Goal: Task Accomplishment & Management: Complete application form

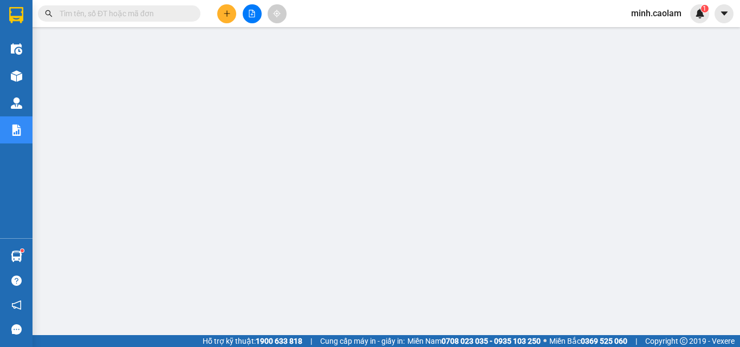
click at [226, 17] on button at bounding box center [226, 13] width 19 height 19
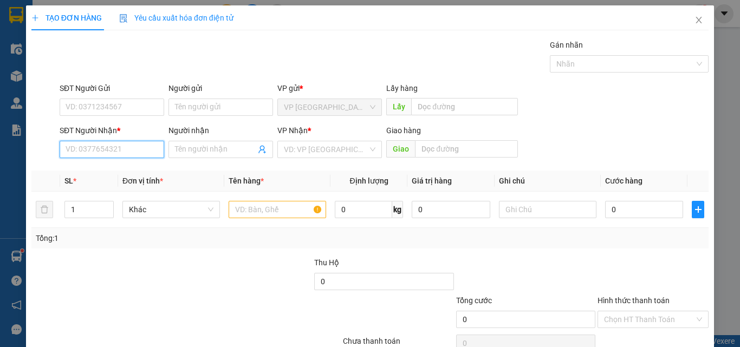
click at [101, 151] on input "SĐT Người Nhận *" at bounding box center [112, 149] width 105 height 17
click at [102, 149] on input "SĐT Người Nhận *" at bounding box center [112, 149] width 105 height 17
click at [103, 148] on input "SĐT Người Nhận *" at bounding box center [112, 149] width 105 height 17
click at [127, 154] on input "SĐT Người Nhận *" at bounding box center [112, 149] width 105 height 17
click at [213, 150] on input "Người nhận" at bounding box center [215, 150] width 81 height 12
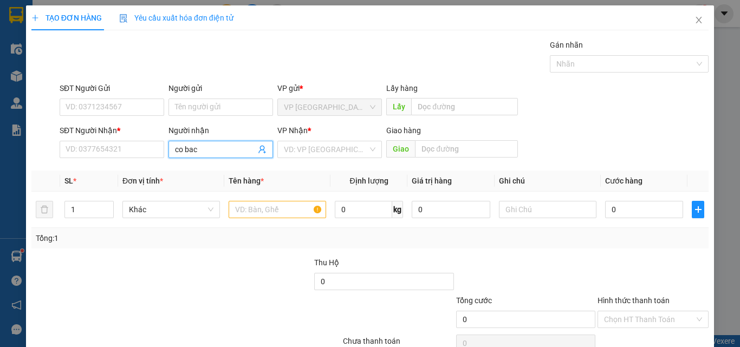
type input "co bach"
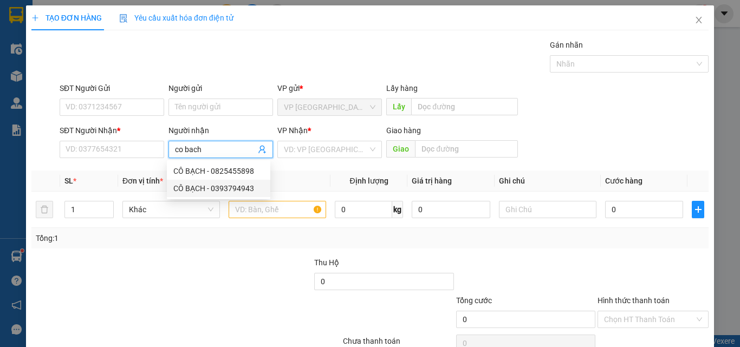
click at [243, 190] on div "CÔ BẠCH - 0393794943" at bounding box center [218, 188] width 90 height 12
type input "0393794943"
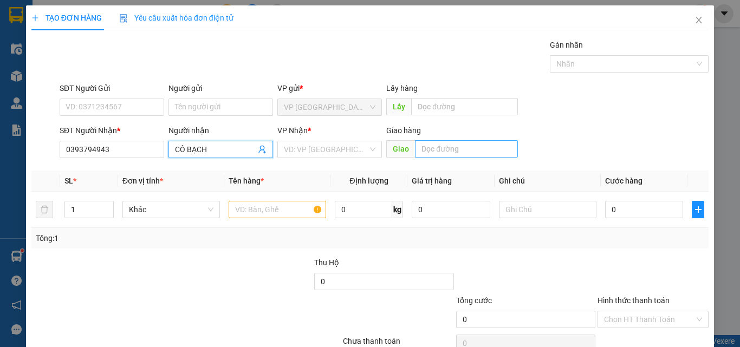
type input "CÔ BẠCH"
click at [422, 150] on input "text" at bounding box center [466, 148] width 103 height 17
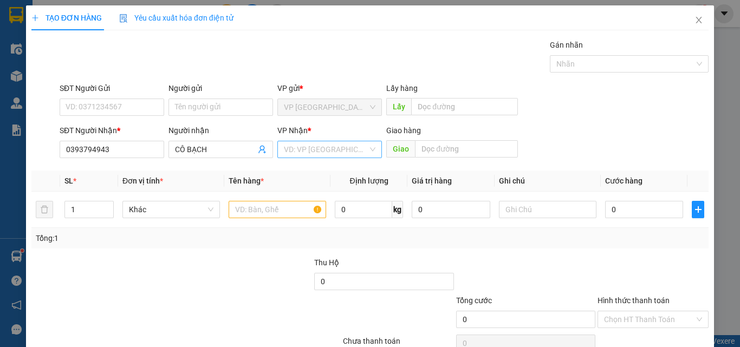
click at [315, 148] on input "search" at bounding box center [326, 149] width 84 height 16
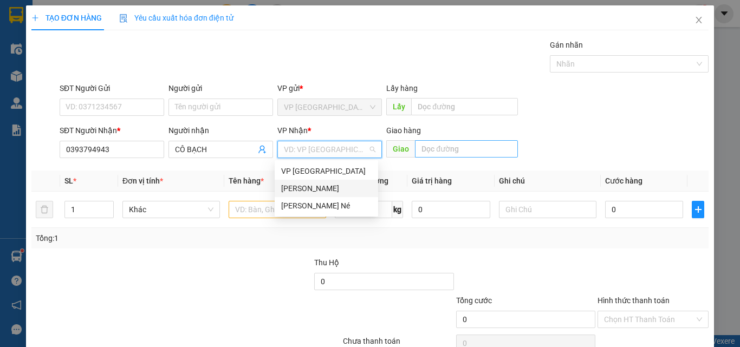
drag, startPoint x: 331, startPoint y: 188, endPoint x: 424, endPoint y: 155, distance: 98.1
click at [333, 187] on div "[PERSON_NAME]" at bounding box center [326, 188] width 90 height 12
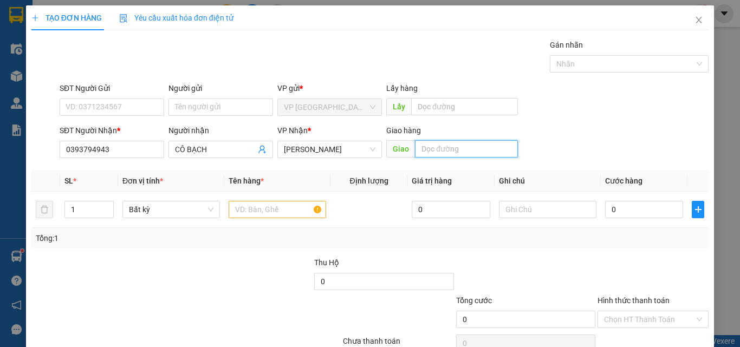
click at [445, 147] on input "text" at bounding box center [466, 148] width 103 height 17
type input "cx [PERSON_NAME]"
click at [289, 211] on input "text" at bounding box center [277, 209] width 97 height 17
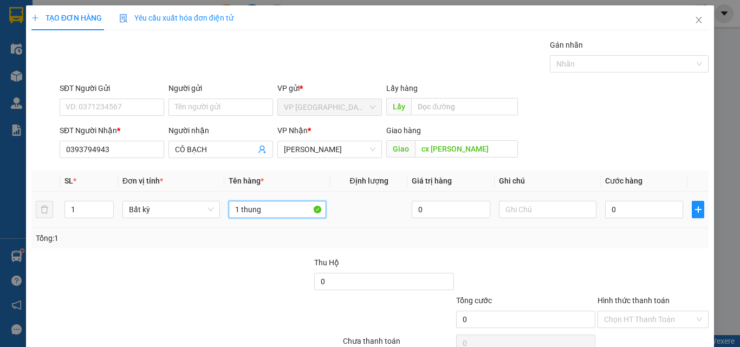
type input "1 thung"
click at [634, 218] on div "0" at bounding box center [644, 210] width 78 height 22
click at [632, 207] on input "0" at bounding box center [644, 209] width 78 height 17
type input "5"
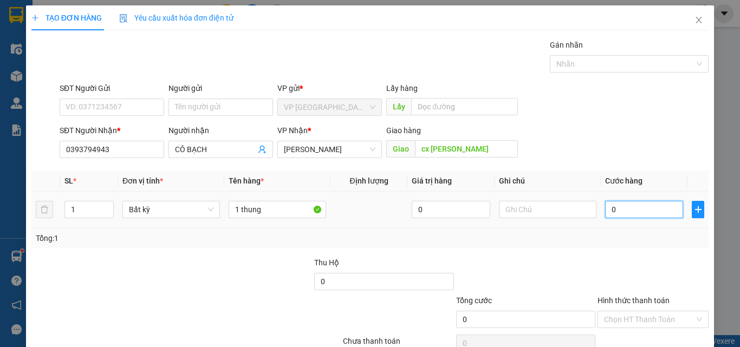
type input "5"
type input "50"
type input "500"
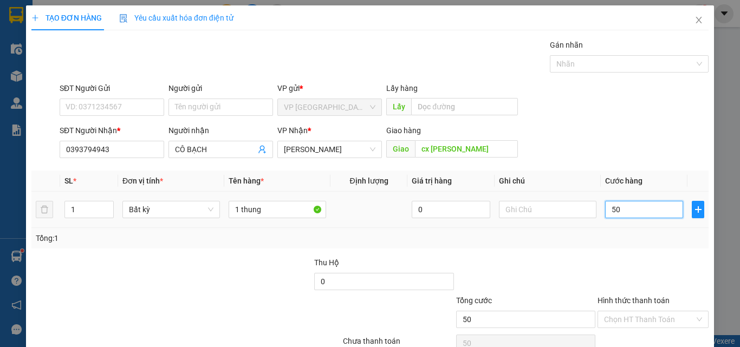
type input "500"
type input "5.000"
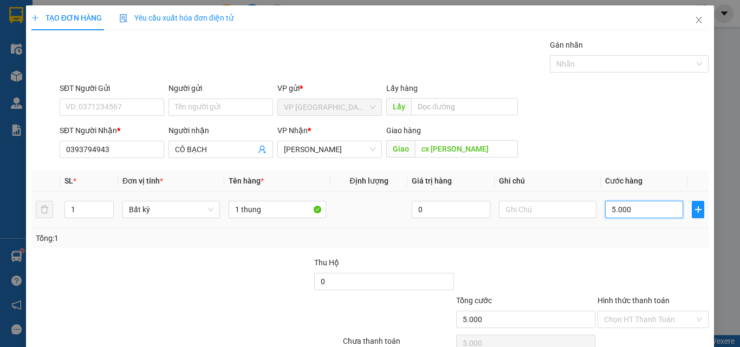
type input "50.000"
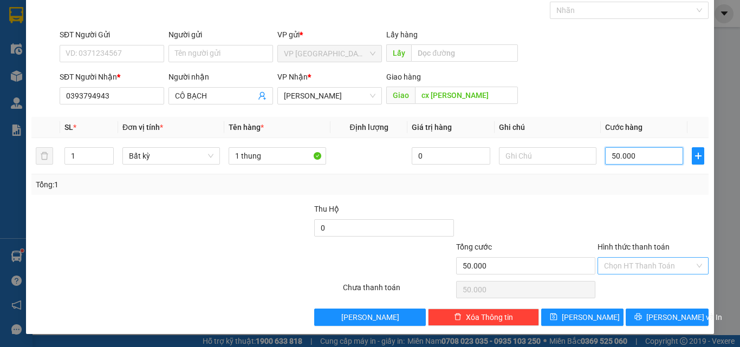
type input "50.000"
click at [634, 270] on input "Hình thức thanh toán" at bounding box center [649, 266] width 90 height 16
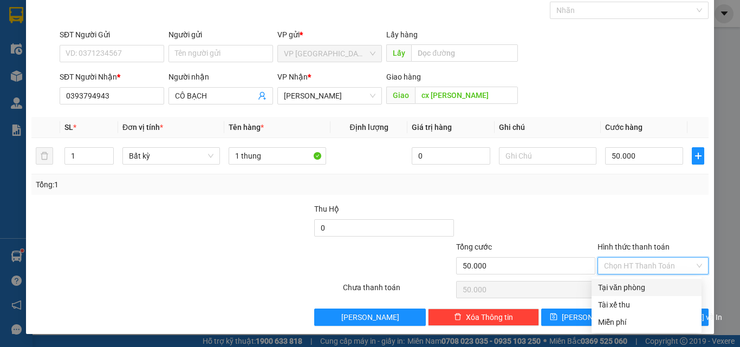
click at [644, 291] on div "Tại văn phòng" at bounding box center [646, 288] width 97 height 12
type input "0"
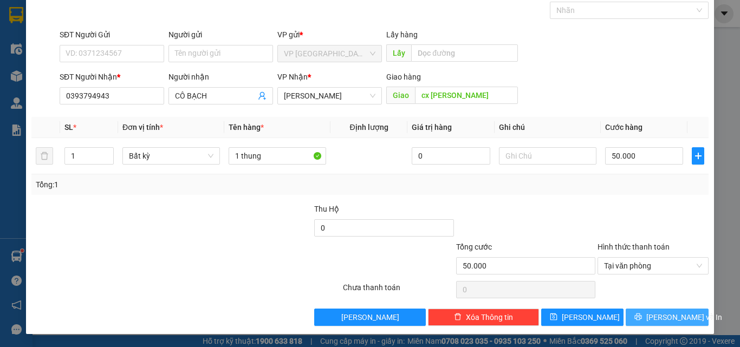
click at [660, 317] on span "[PERSON_NAME] và In" at bounding box center [684, 317] width 76 height 12
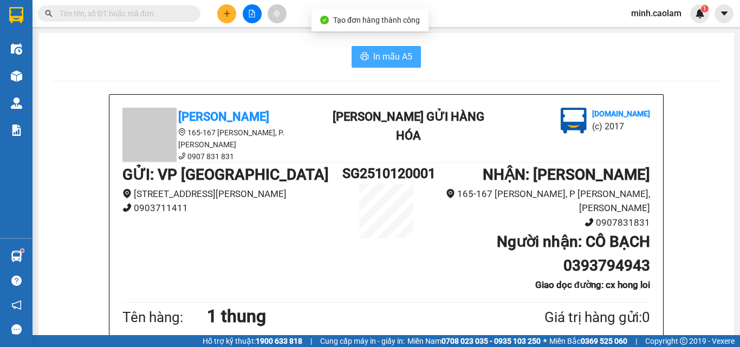
click at [389, 64] on button "In mẫu A5" at bounding box center [385, 57] width 69 height 22
click at [401, 61] on span "In mẫu A5" at bounding box center [392, 57] width 39 height 14
click at [259, 54] on div "In mẫu A5" at bounding box center [385, 57] width 669 height 22
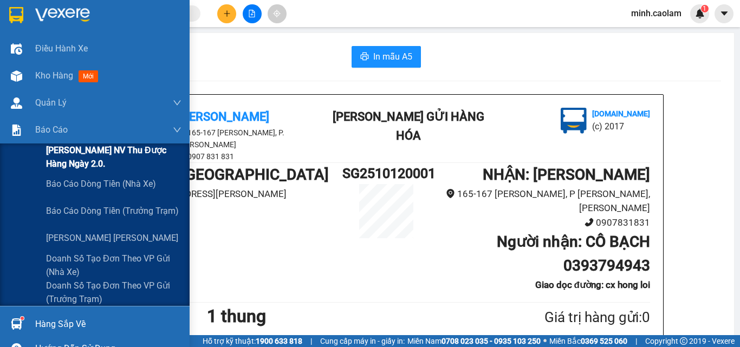
click at [81, 149] on span "[PERSON_NAME] NV thu được hàng ngày 2.0." at bounding box center [113, 157] width 135 height 27
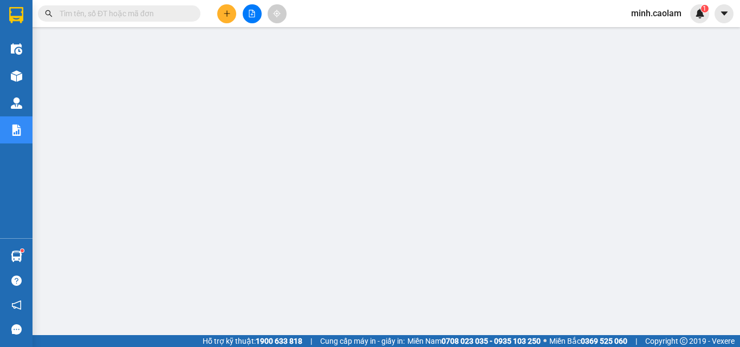
click at [150, 16] on input "text" at bounding box center [124, 14] width 128 height 12
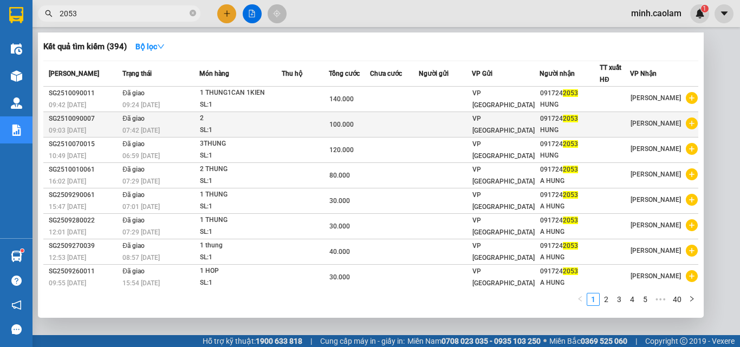
type input "2053"
click at [155, 123] on td "Đã giao 07:42 [DATE]" at bounding box center [160, 124] width 80 height 25
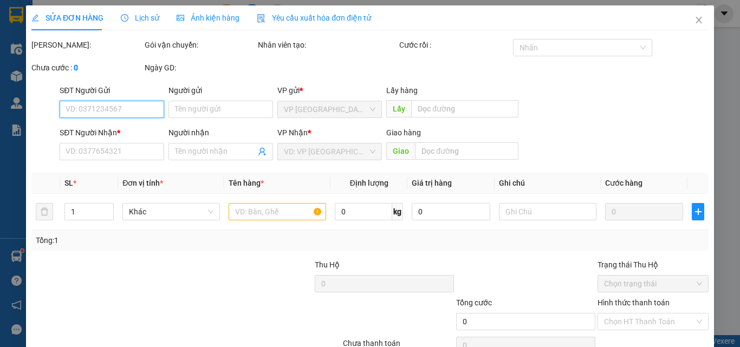
type input "0917242053"
type input "HUNG"
type input "100.000"
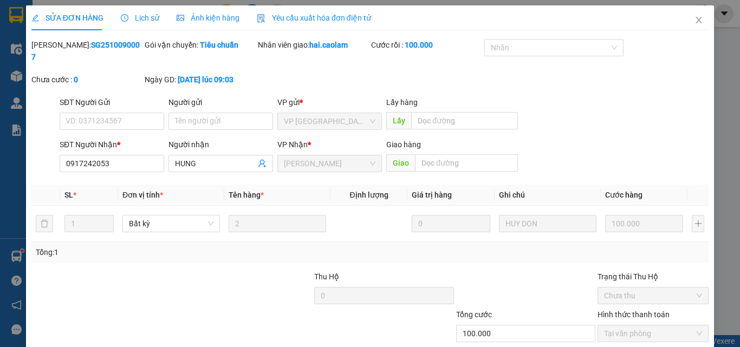
click at [142, 19] on span "Lịch sử" at bounding box center [140, 18] width 38 height 9
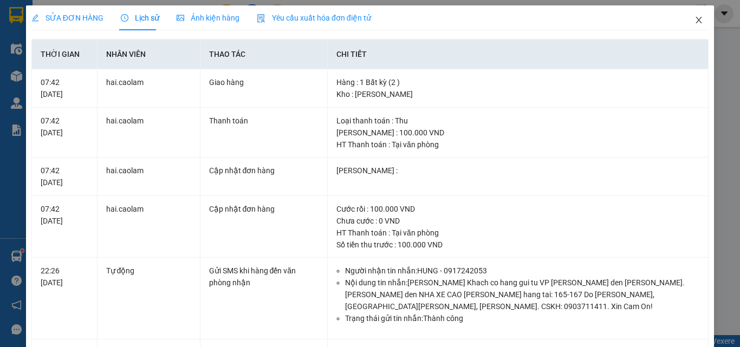
drag, startPoint x: 696, startPoint y: 21, endPoint x: 287, endPoint y: 16, distance: 409.4
click at [687, 16] on span "Close" at bounding box center [698, 20] width 30 height 30
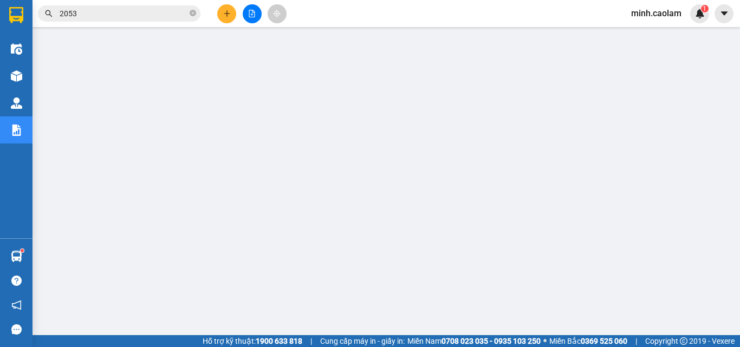
click at [112, 13] on input "2053" at bounding box center [124, 14] width 128 height 12
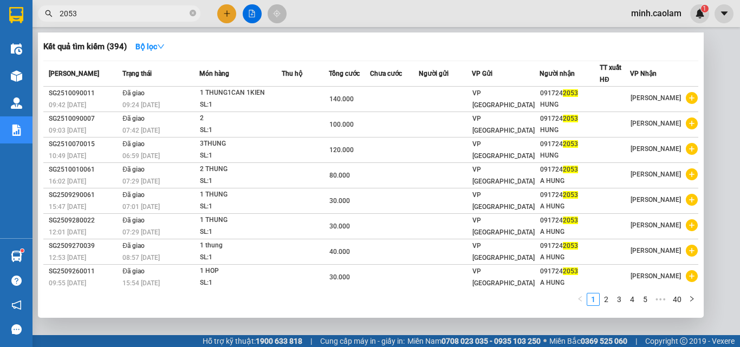
click at [127, 14] on input "2053" at bounding box center [124, 14] width 128 height 12
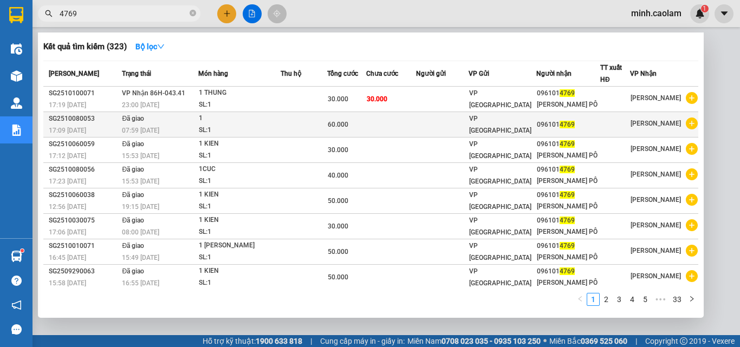
type input "4769"
click at [238, 122] on div "1" at bounding box center [239, 119] width 81 height 12
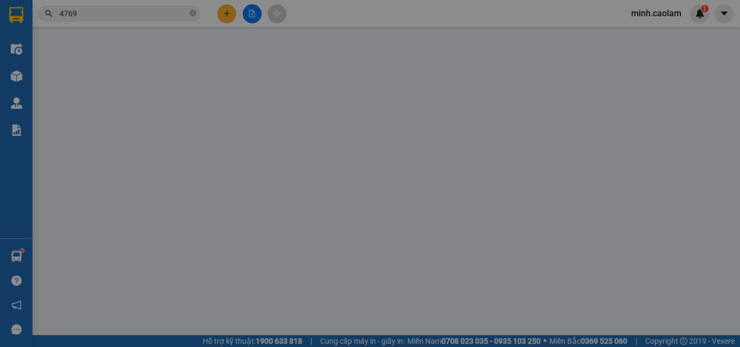
type input "0961014769"
type input "60.000"
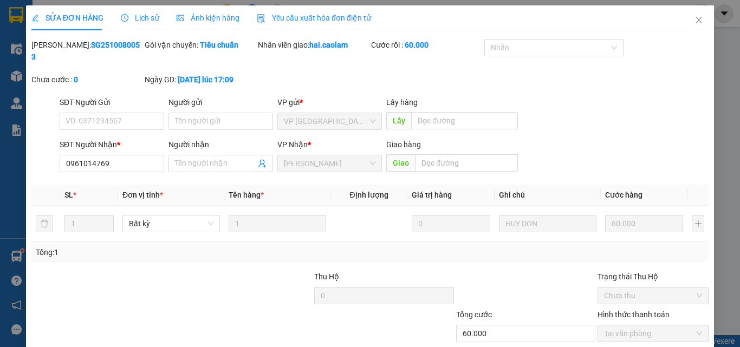
click at [134, 14] on span "Lịch sử" at bounding box center [140, 18] width 38 height 9
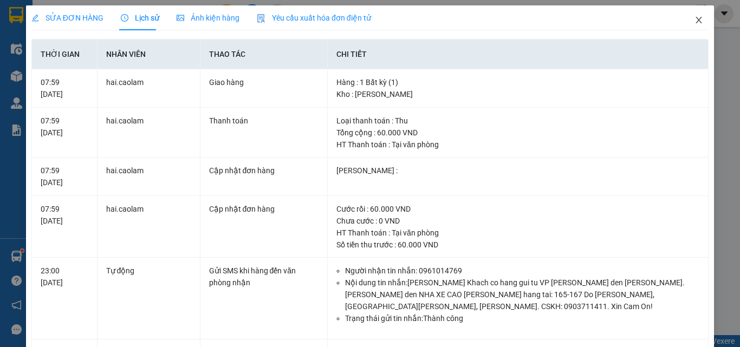
drag, startPoint x: 697, startPoint y: 24, endPoint x: 583, endPoint y: 22, distance: 114.8
click at [695, 24] on span "Close" at bounding box center [698, 20] width 30 height 30
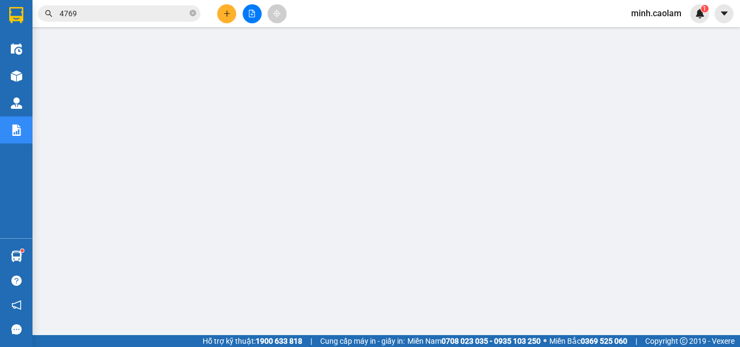
click at [111, 15] on input "4769" at bounding box center [124, 14] width 128 height 12
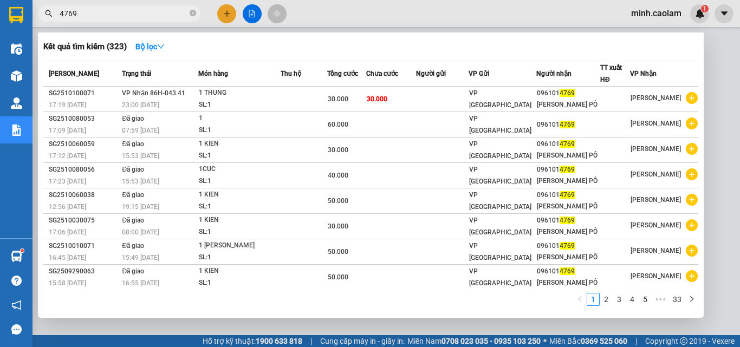
click at [229, 13] on div at bounding box center [370, 173] width 740 height 347
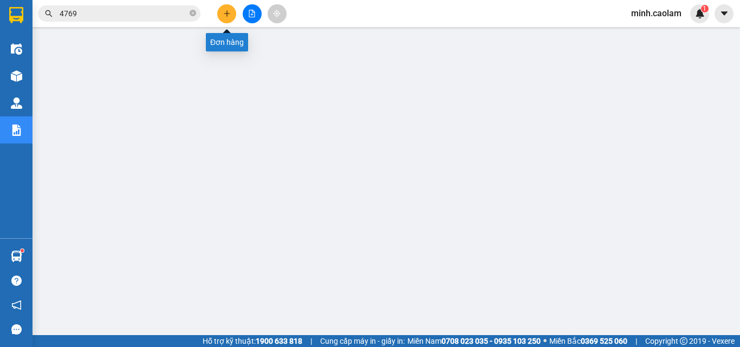
click at [227, 14] on icon "plus" at bounding box center [226, 13] width 1 height 6
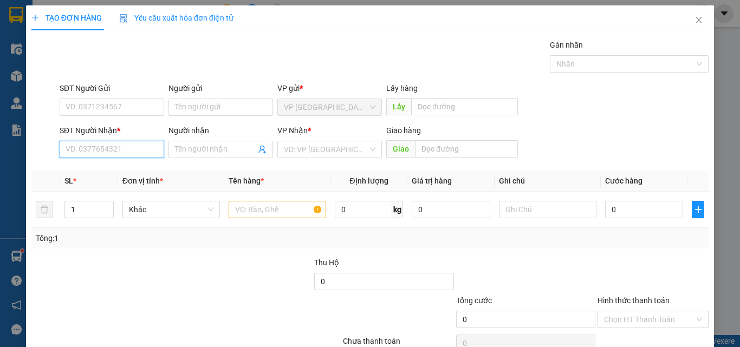
click at [112, 148] on input "SĐT Người Nhận *" at bounding box center [112, 149] width 105 height 17
click at [135, 168] on div "0845040941 - YẾN" at bounding box center [111, 171] width 90 height 12
type input "0845040941"
type input "YẾN"
type input "0845040941"
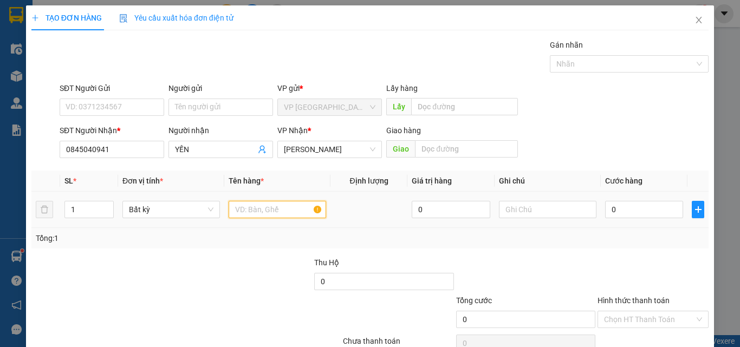
click at [290, 206] on input "text" at bounding box center [277, 209] width 97 height 17
type input "1 bao"
click at [639, 204] on input "0" at bounding box center [644, 209] width 78 height 17
type input "6"
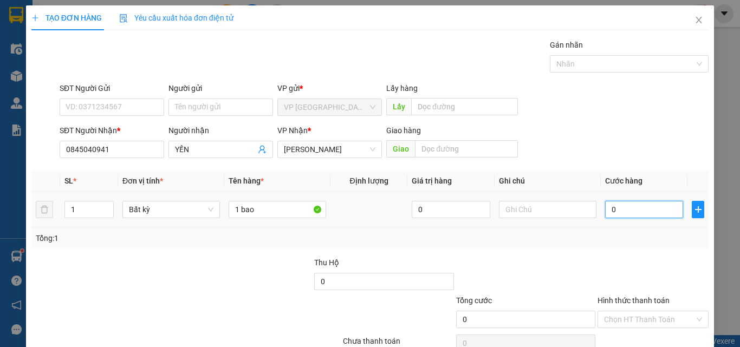
type input "6"
type input "60"
type input "600"
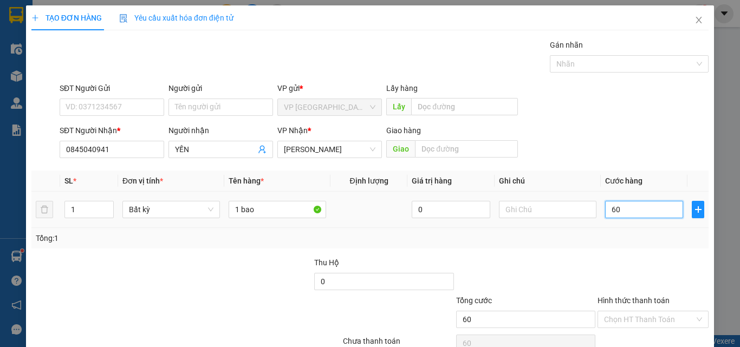
type input "600"
type input "6.000"
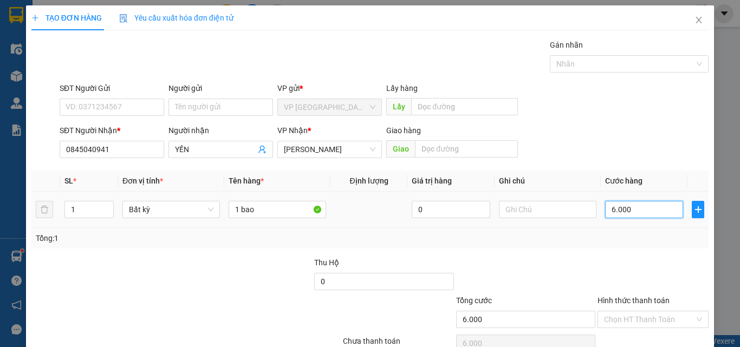
type input "60.000"
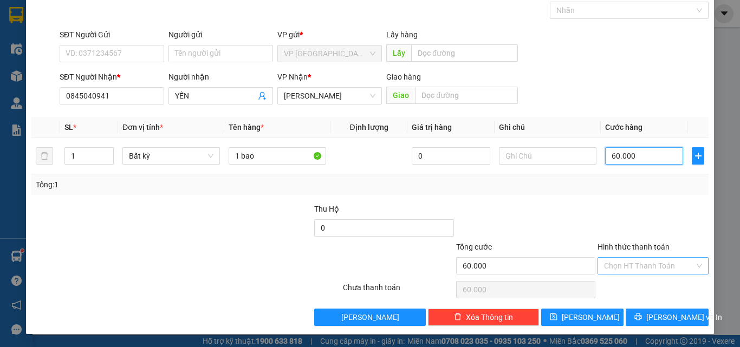
type input "60.000"
click at [645, 268] on input "Hình thức thanh toán" at bounding box center [649, 266] width 90 height 16
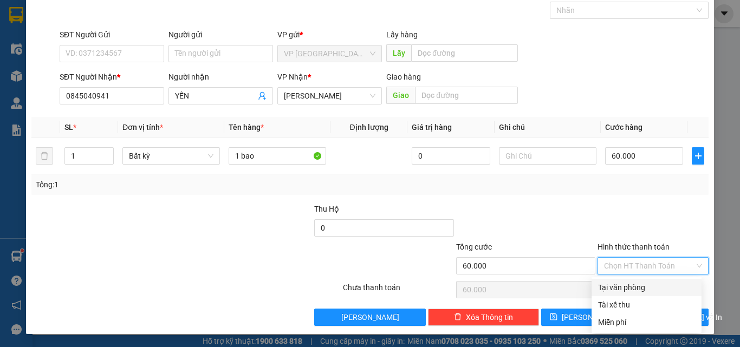
drag, startPoint x: 648, startPoint y: 292, endPoint x: 614, endPoint y: 286, distance: 34.6
click at [648, 292] on div "Tại văn phòng" at bounding box center [646, 288] width 97 height 12
type input "0"
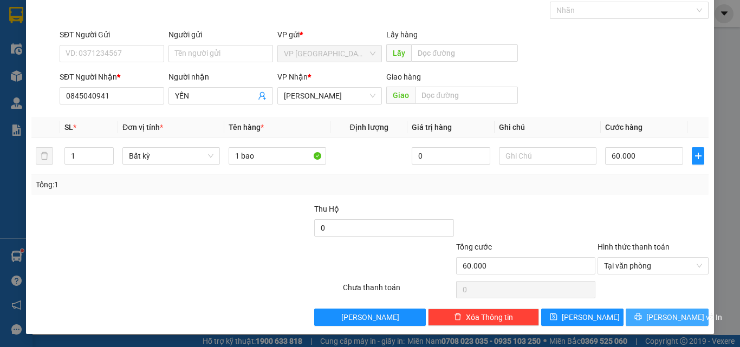
click at [675, 313] on span "[PERSON_NAME] và In" at bounding box center [684, 317] width 76 height 12
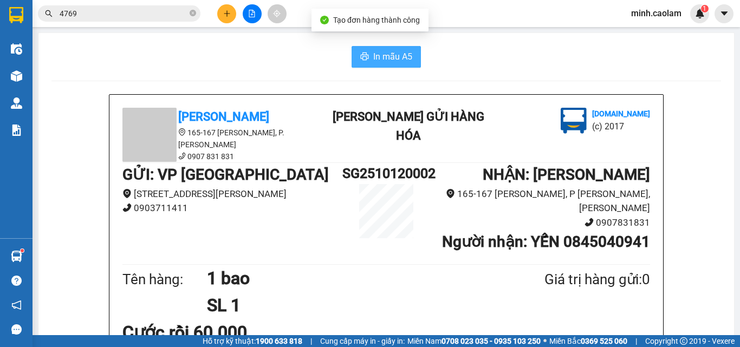
drag, startPoint x: 370, startPoint y: 56, endPoint x: 332, endPoint y: 105, distance: 61.7
click at [373, 56] on span "In mẫu A5" at bounding box center [392, 57] width 39 height 14
click at [249, 12] on icon "file-add" at bounding box center [252, 14] width 8 height 8
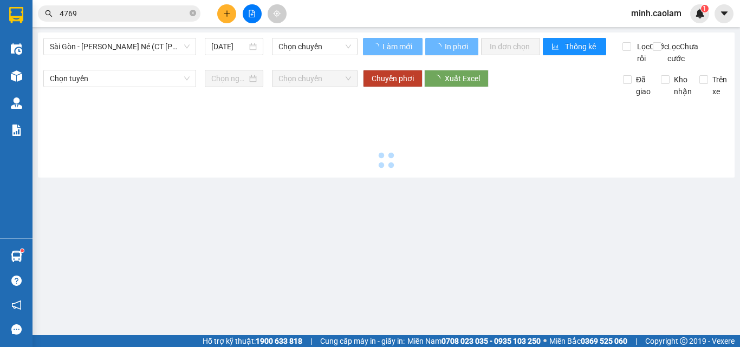
drag, startPoint x: 140, startPoint y: 42, endPoint x: 134, endPoint y: 57, distance: 16.0
click at [140, 43] on span "Sài Gòn - [PERSON_NAME] Né (CT [PERSON_NAME])" at bounding box center [120, 46] width 140 height 16
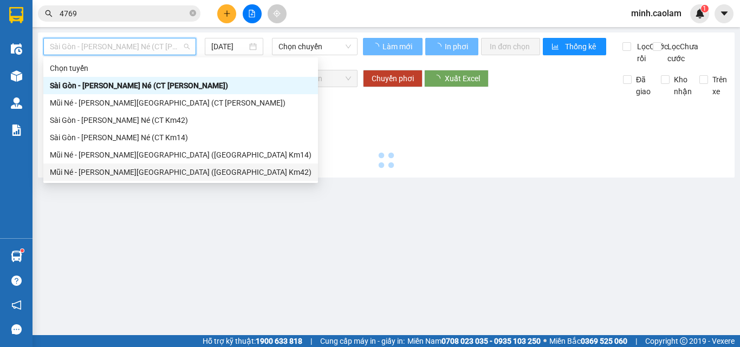
click at [127, 170] on div "Mũi Né - [PERSON_NAME][GEOGRAPHIC_DATA] ([GEOGRAPHIC_DATA] Km42)" at bounding box center [181, 172] width 262 height 12
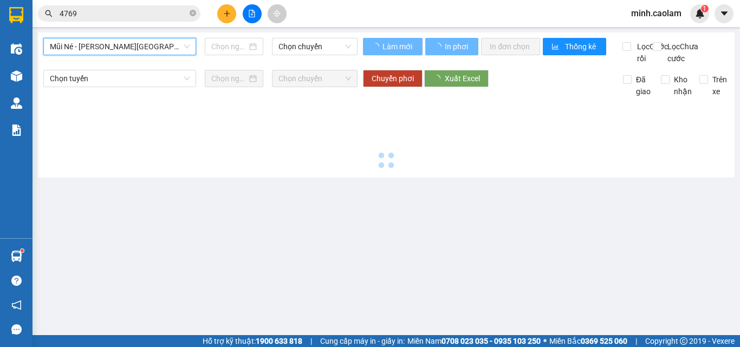
type input "[DATE]"
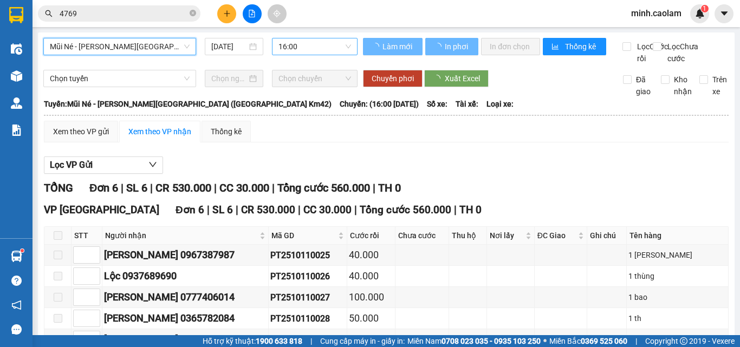
click at [293, 49] on span "16:00" at bounding box center [314, 46] width 73 height 16
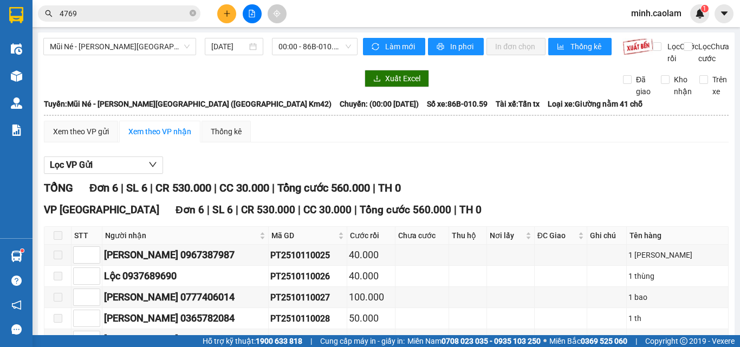
click at [554, 155] on div "Xem theo VP gửi Xem theo [PERSON_NAME] Thống kê Lọc VP Gửi [PERSON_NAME] 6 | S…" at bounding box center [386, 266] width 684 height 290
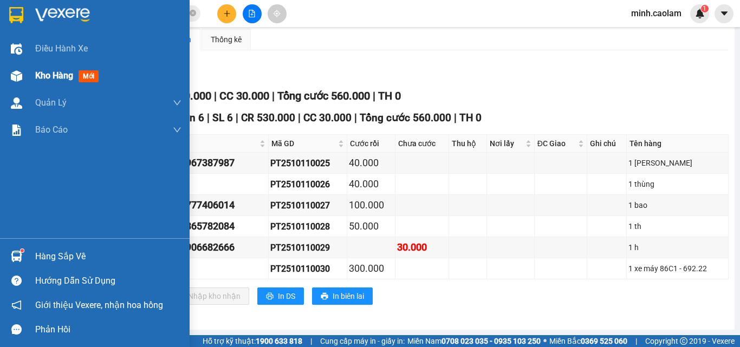
click at [22, 78] on img at bounding box center [16, 75] width 11 height 11
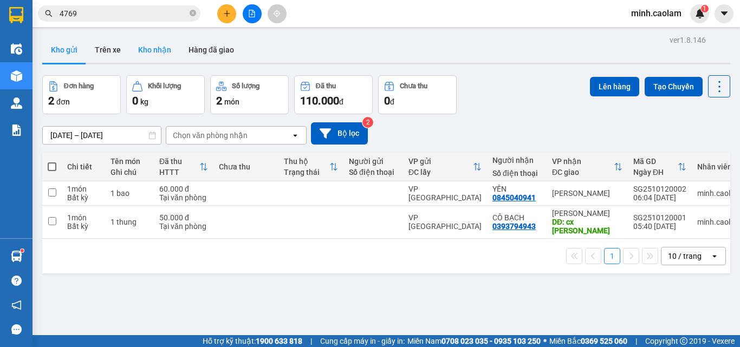
click at [164, 45] on button "Kho nhận" at bounding box center [154, 50] width 50 height 26
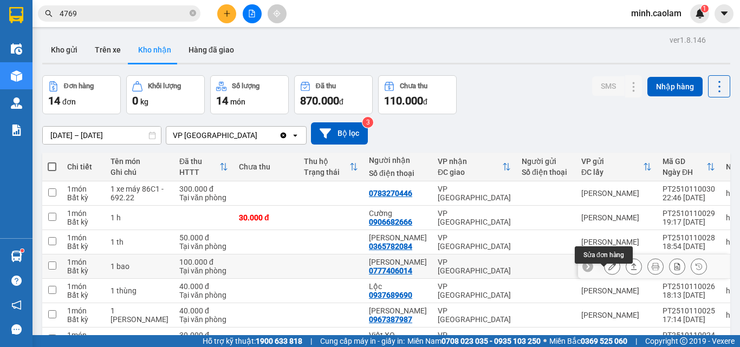
click at [608, 270] on icon at bounding box center [612, 267] width 8 height 8
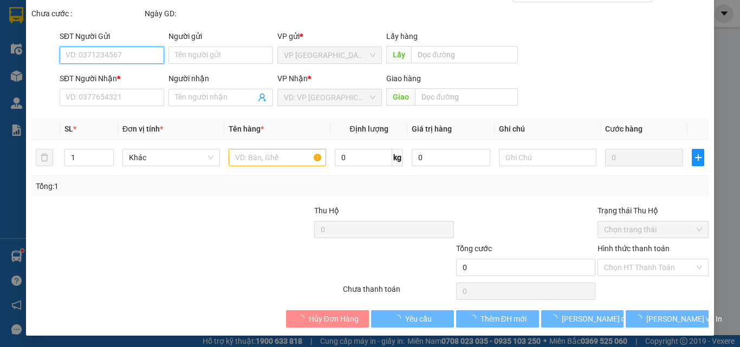
scroll to position [56, 0]
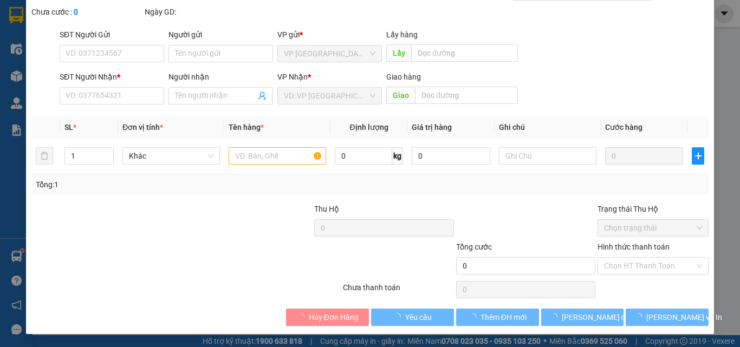
click at [636, 270] on div "Chọn HT Thanh Toán" at bounding box center [652, 265] width 111 height 17
type input "0777406014"
type input "[PERSON_NAME]"
type input "100.000"
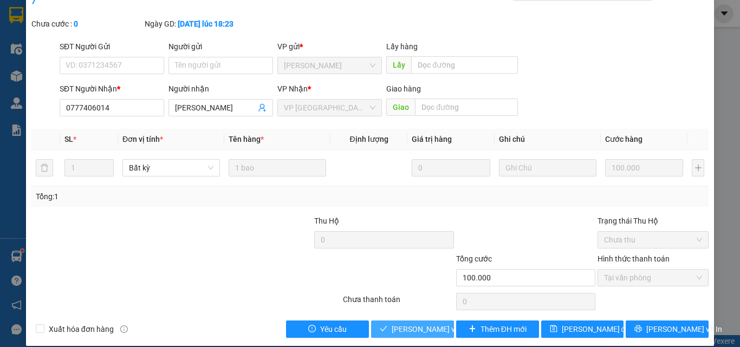
click at [410, 323] on span "[PERSON_NAME] và [PERSON_NAME] hàng" at bounding box center [465, 329] width 146 height 12
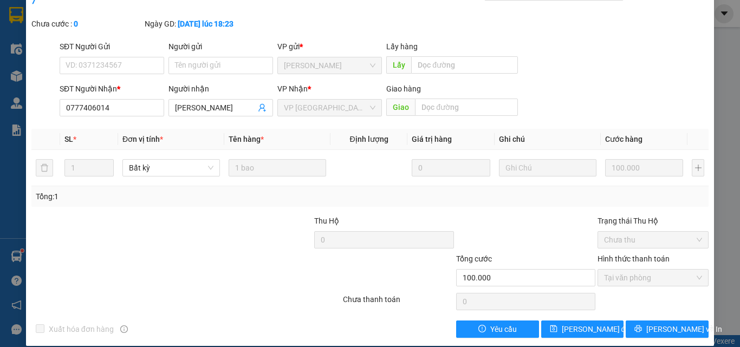
scroll to position [0, 0]
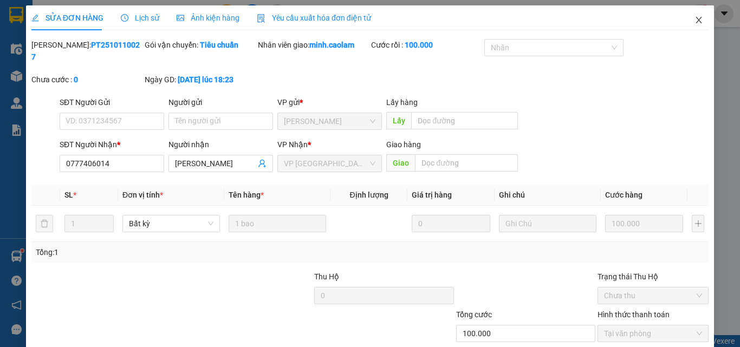
click at [694, 19] on icon "close" at bounding box center [698, 20] width 9 height 9
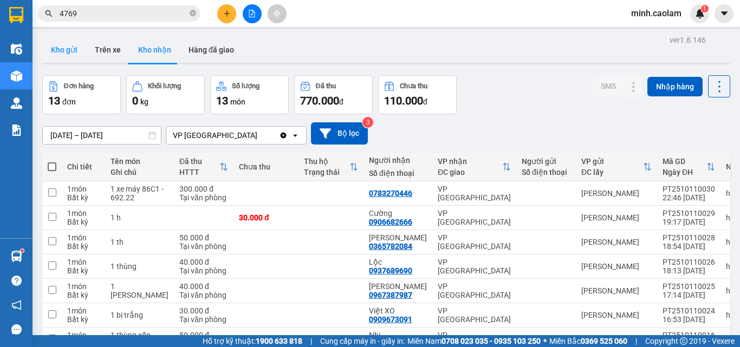
click at [75, 49] on button "Kho gửi" at bounding box center [64, 50] width 44 height 26
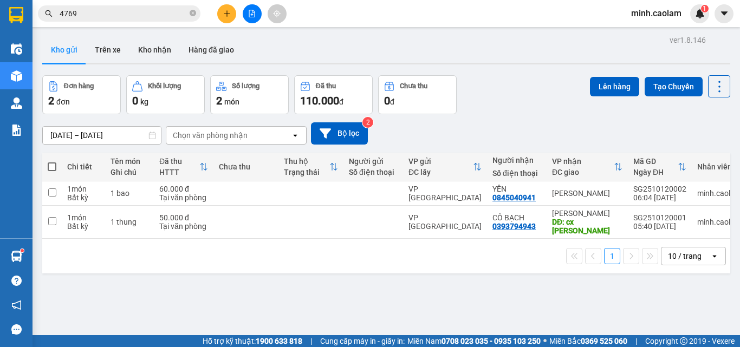
click at [253, 15] on icon "file-add" at bounding box center [252, 14] width 8 height 8
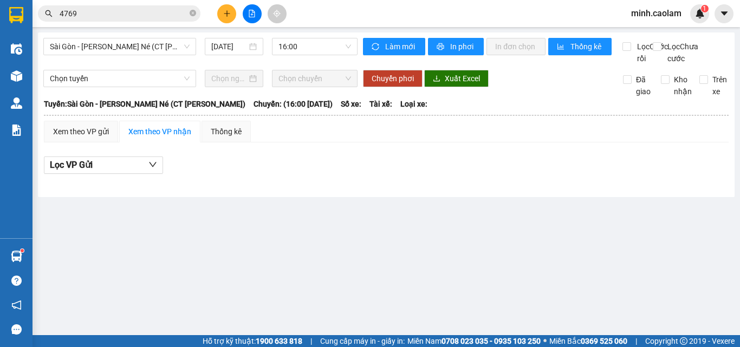
click at [229, 14] on button at bounding box center [226, 13] width 19 height 19
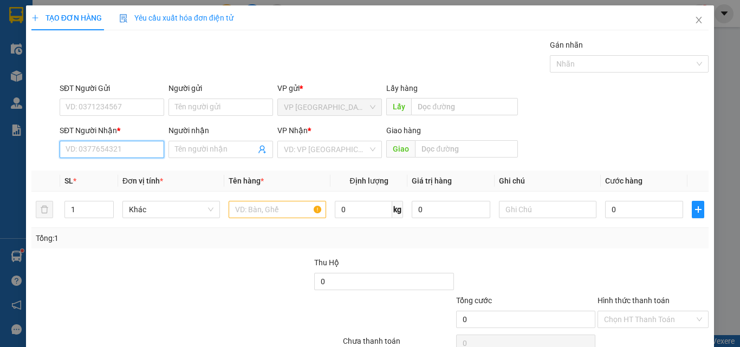
click at [129, 155] on input "SĐT Người Nhận *" at bounding box center [112, 149] width 105 height 17
click at [130, 168] on div "0976433063 - LE" at bounding box center [111, 171] width 90 height 12
type input "0976433063"
type input "LE"
type input "KM 23"
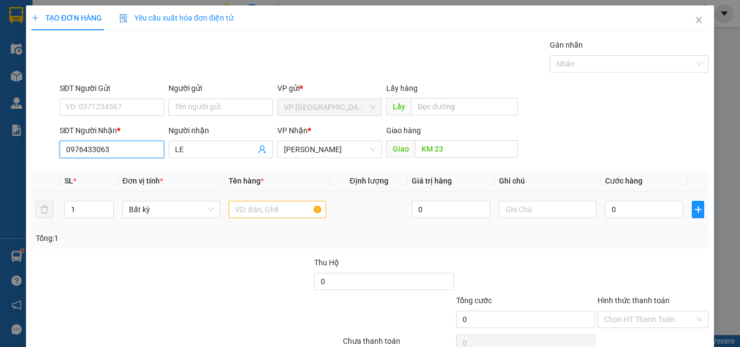
type input "0976433063"
click at [275, 207] on input "text" at bounding box center [277, 209] width 97 height 17
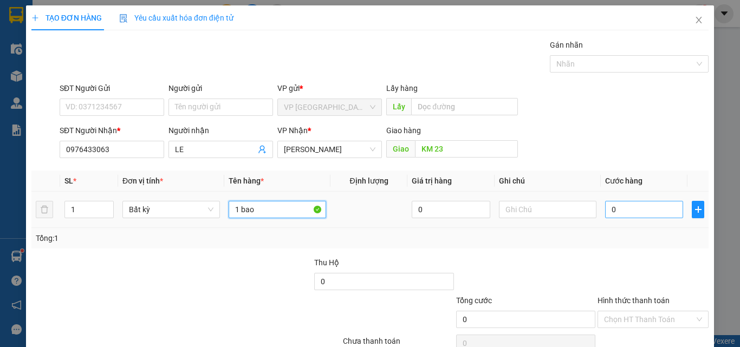
type input "1 bao"
click at [634, 208] on input "0" at bounding box center [644, 209] width 78 height 17
type input "4"
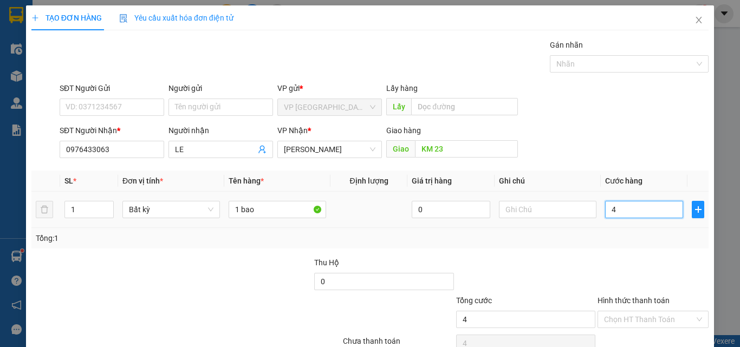
type input "40"
type input "400"
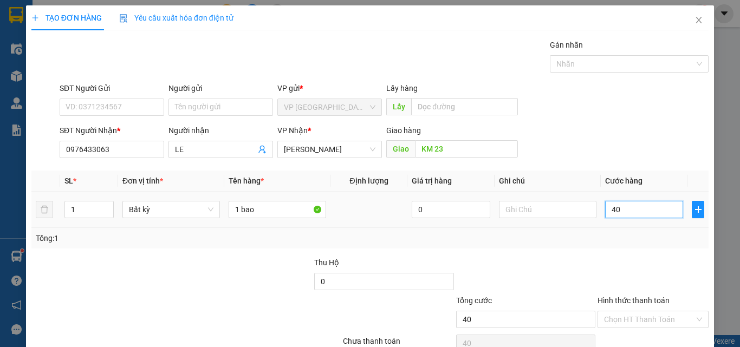
type input "400"
type input "4.000"
type input "40.000"
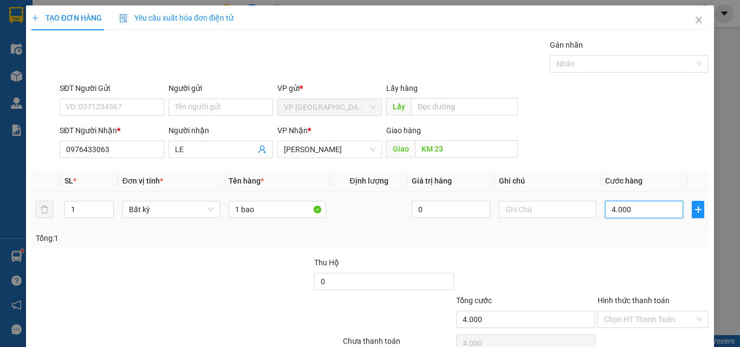
type input "40.000"
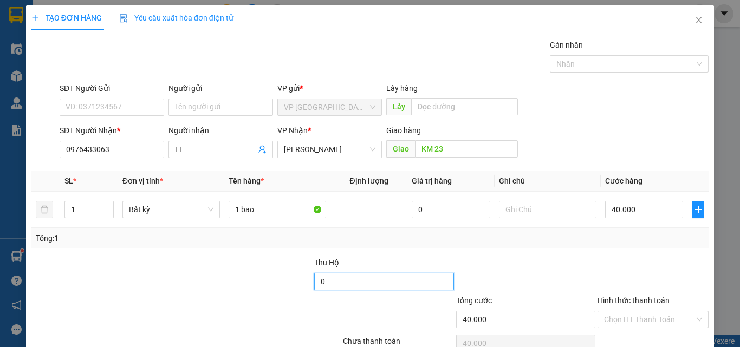
click at [418, 282] on input "0" at bounding box center [383, 281] width 139 height 17
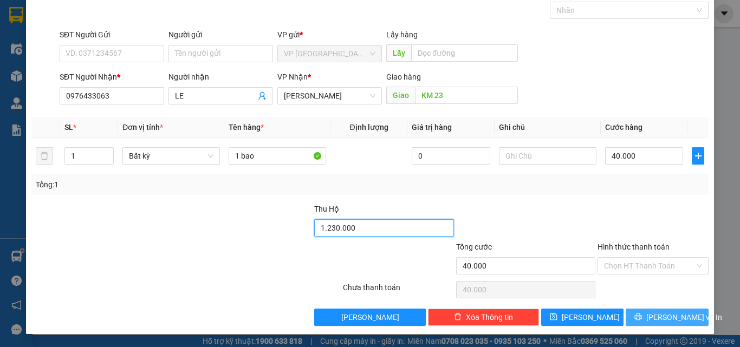
type input "1.230.000"
click at [653, 316] on span "[PERSON_NAME] và In" at bounding box center [684, 317] width 76 height 12
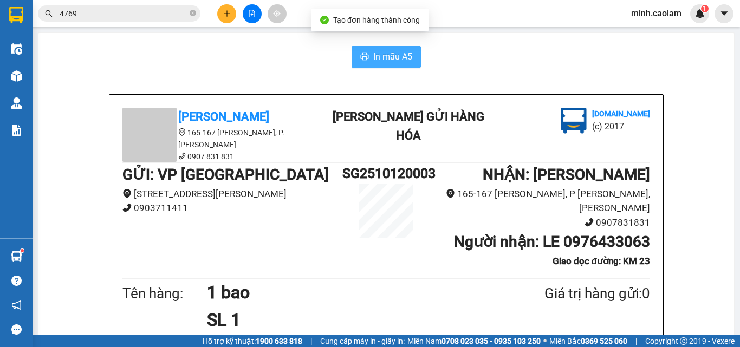
click at [373, 57] on span "In mẫu A5" at bounding box center [392, 57] width 39 height 14
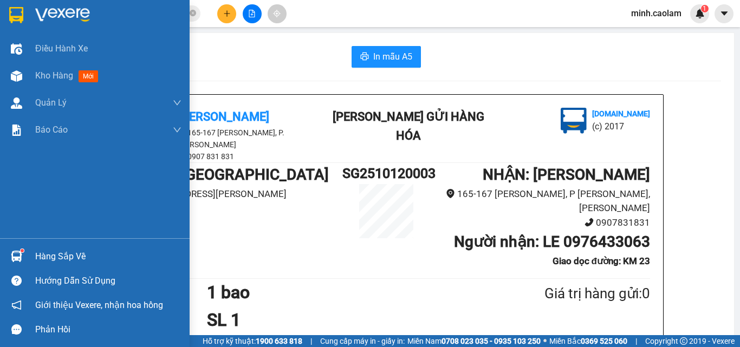
drag, startPoint x: 30, startPoint y: 70, endPoint x: 70, endPoint y: 11, distance: 71.8
click at [30, 70] on div "Kho hàng mới" at bounding box center [95, 75] width 190 height 27
